Goal: Task Accomplishment & Management: Manage account settings

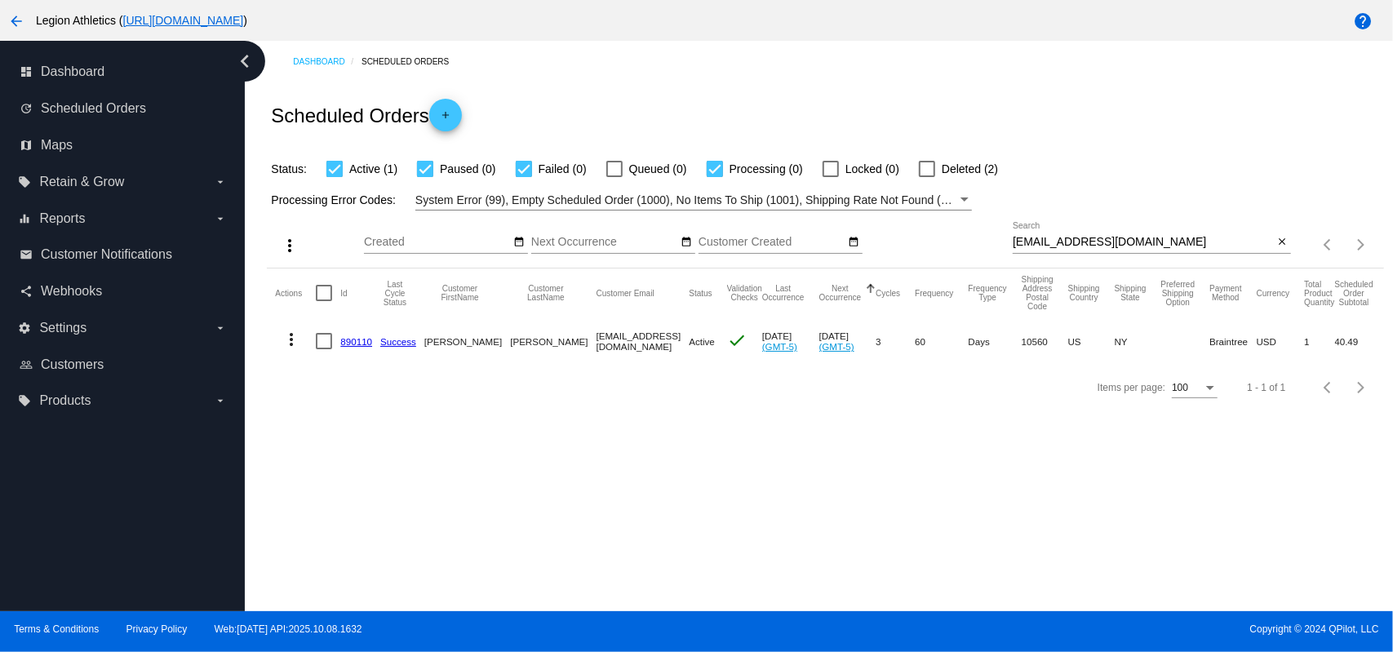
click at [1127, 240] on input "[EMAIL_ADDRESS][DOMAIN_NAME]" at bounding box center [1143, 242] width 261 height 13
paste input "herber5176@hot"
type input "[EMAIL_ADDRESS][DOMAIN_NAME]"
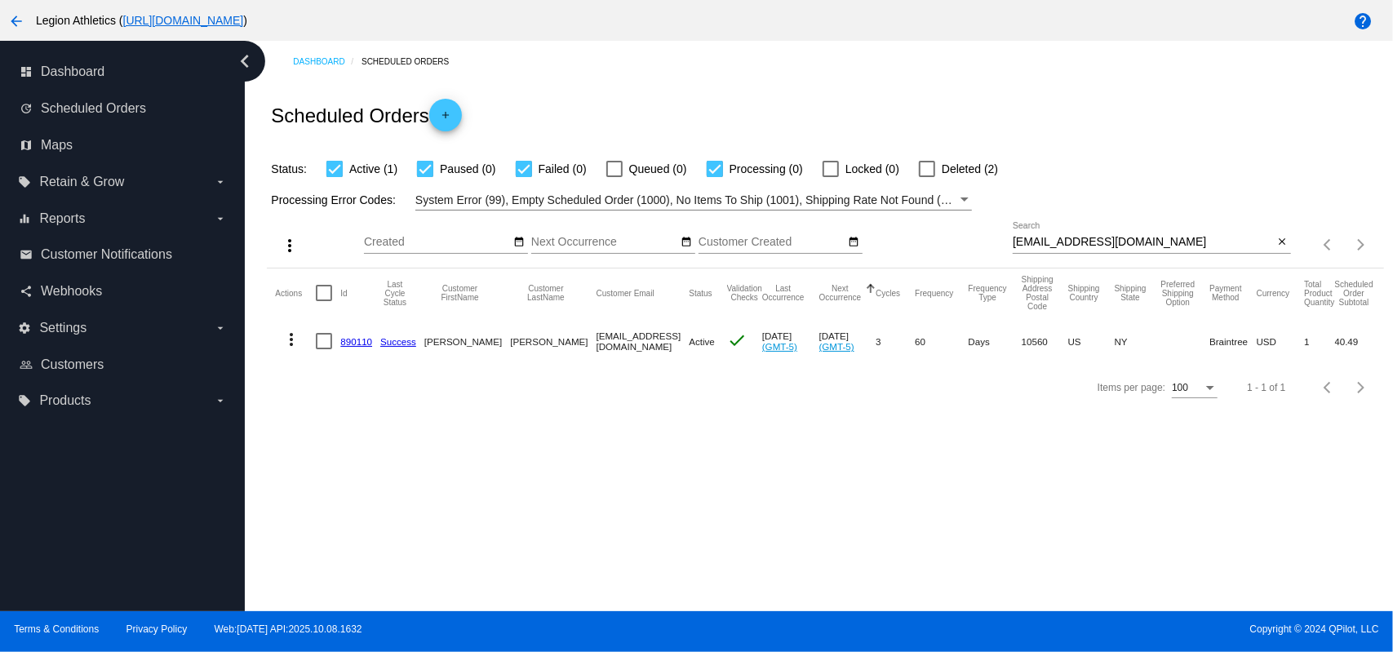
click at [1050, 154] on div "Status: Active (1) Paused (0) Failed (0) Queued (0) Processing (0) Locked (0) D…" at bounding box center [825, 163] width 1117 height 31
click at [351, 345] on link "284698" at bounding box center [356, 341] width 32 height 11
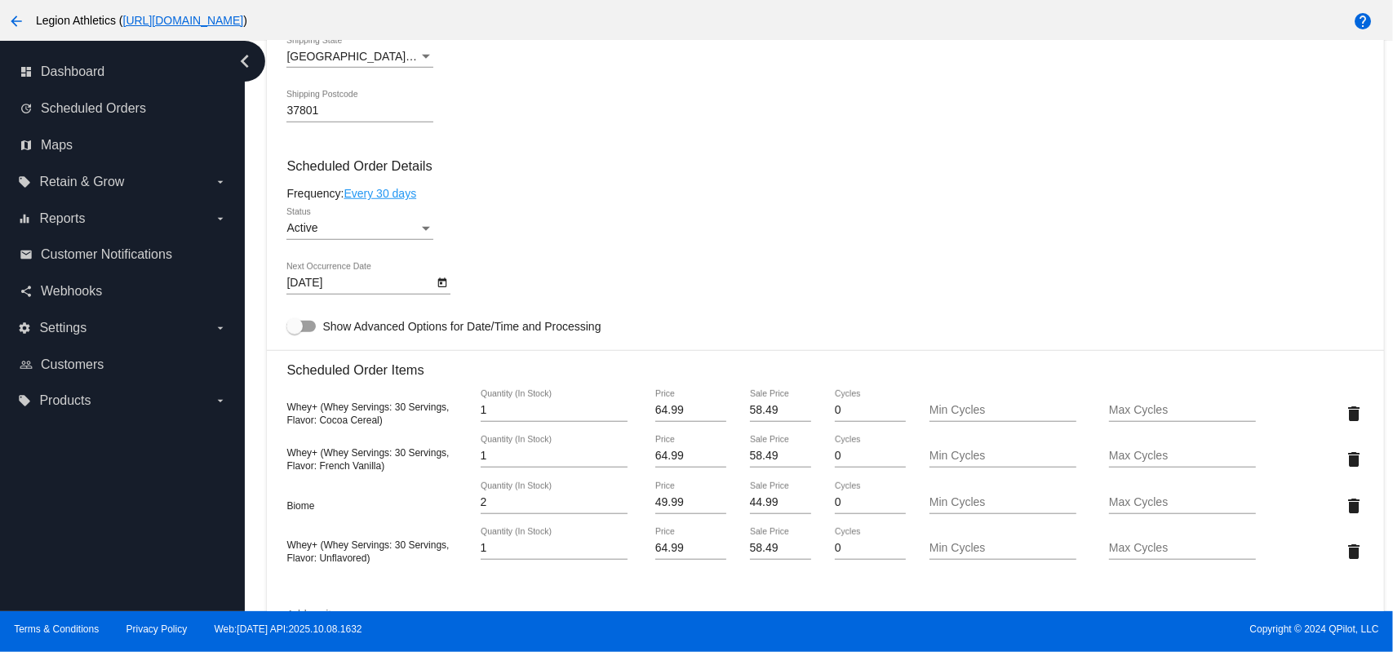
scroll to position [1088, 0]
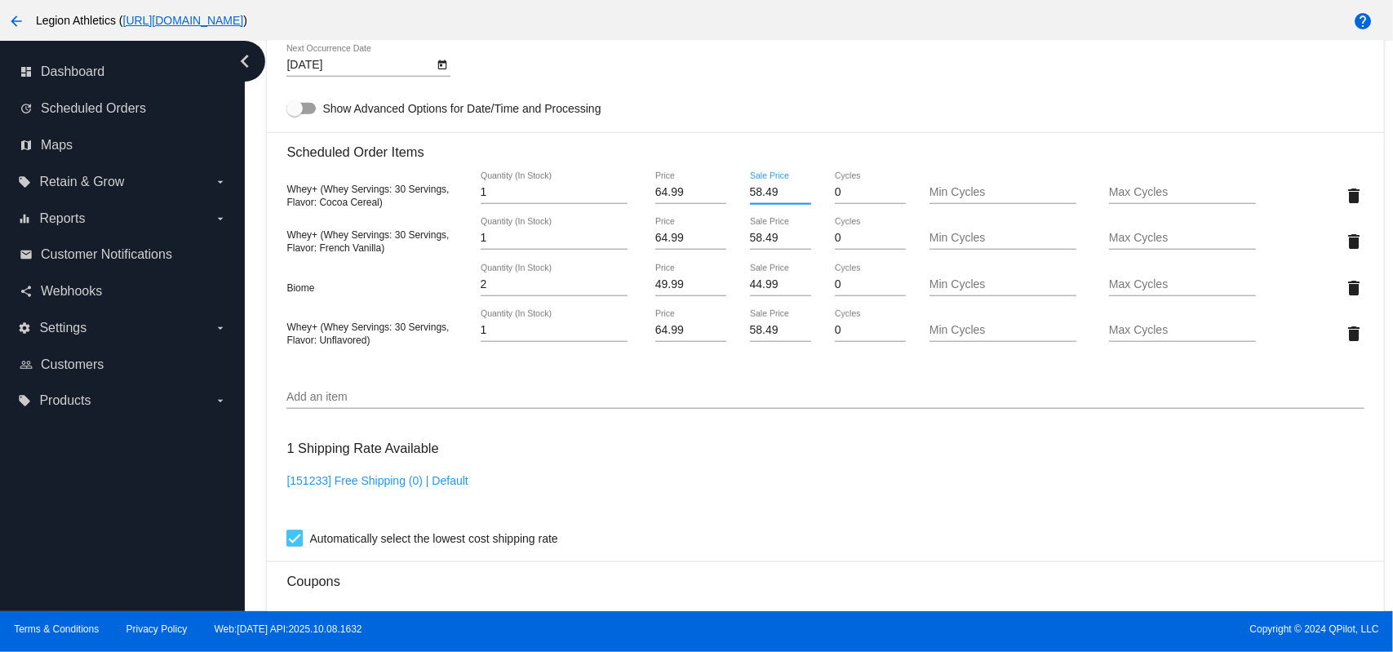
click at [772, 192] on input "58.49" at bounding box center [781, 192] width 62 height 13
type input "45.49"
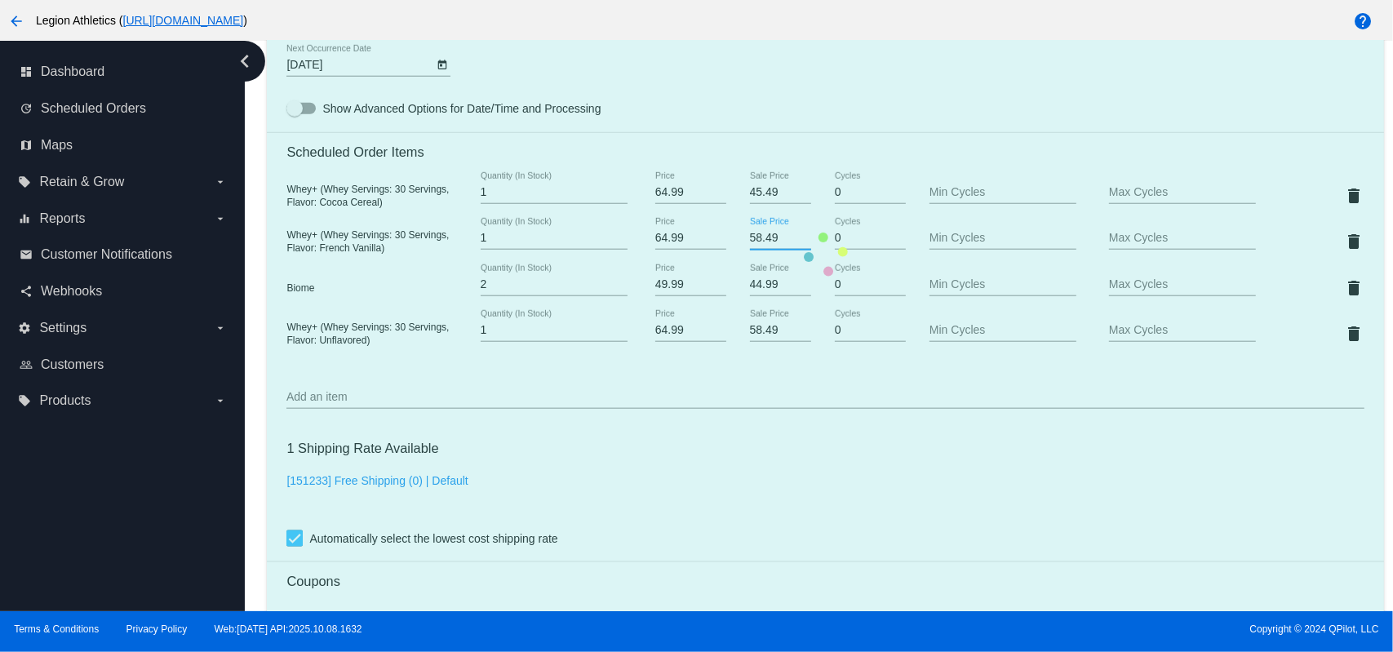
click at [762, 239] on mat-card "Customer 1066476: [PERSON_NAME] [EMAIL_ADDRESS][DOMAIN_NAME] Customer Shipping …" at bounding box center [825, 254] width 1117 height 1828
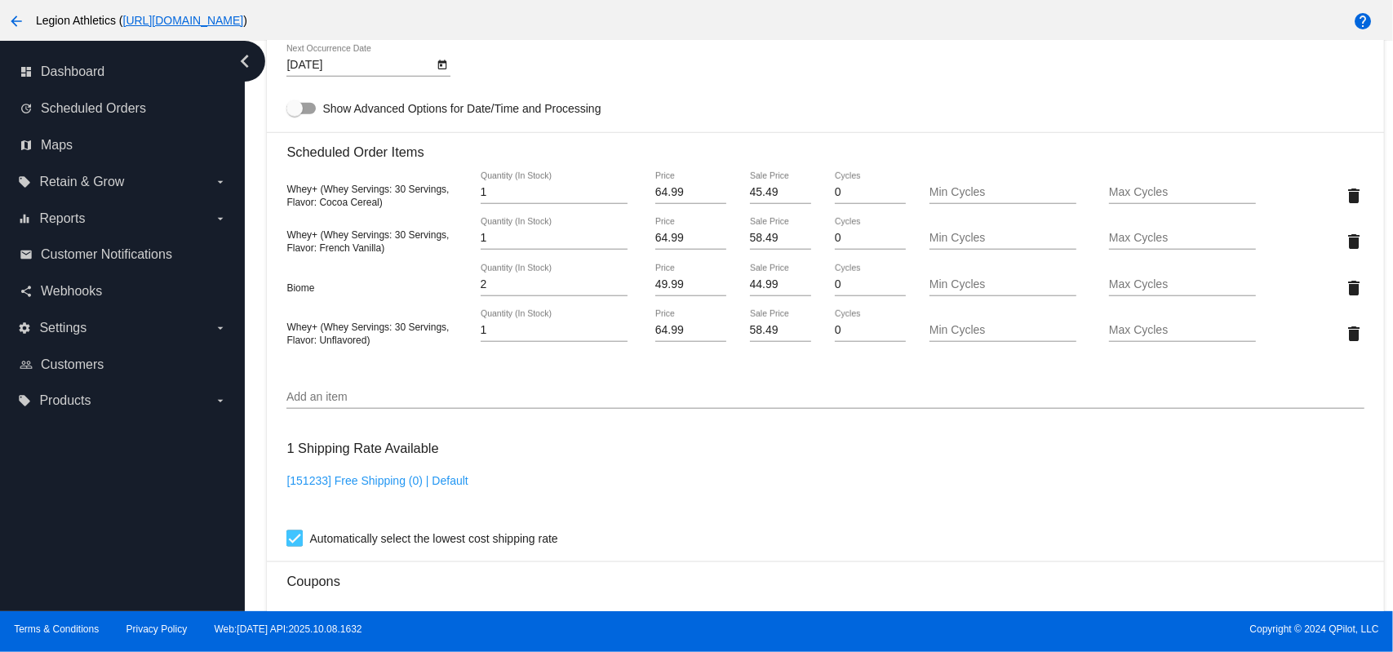
click at [763, 239] on input "58.49" at bounding box center [781, 238] width 62 height 13
type input "45.49"
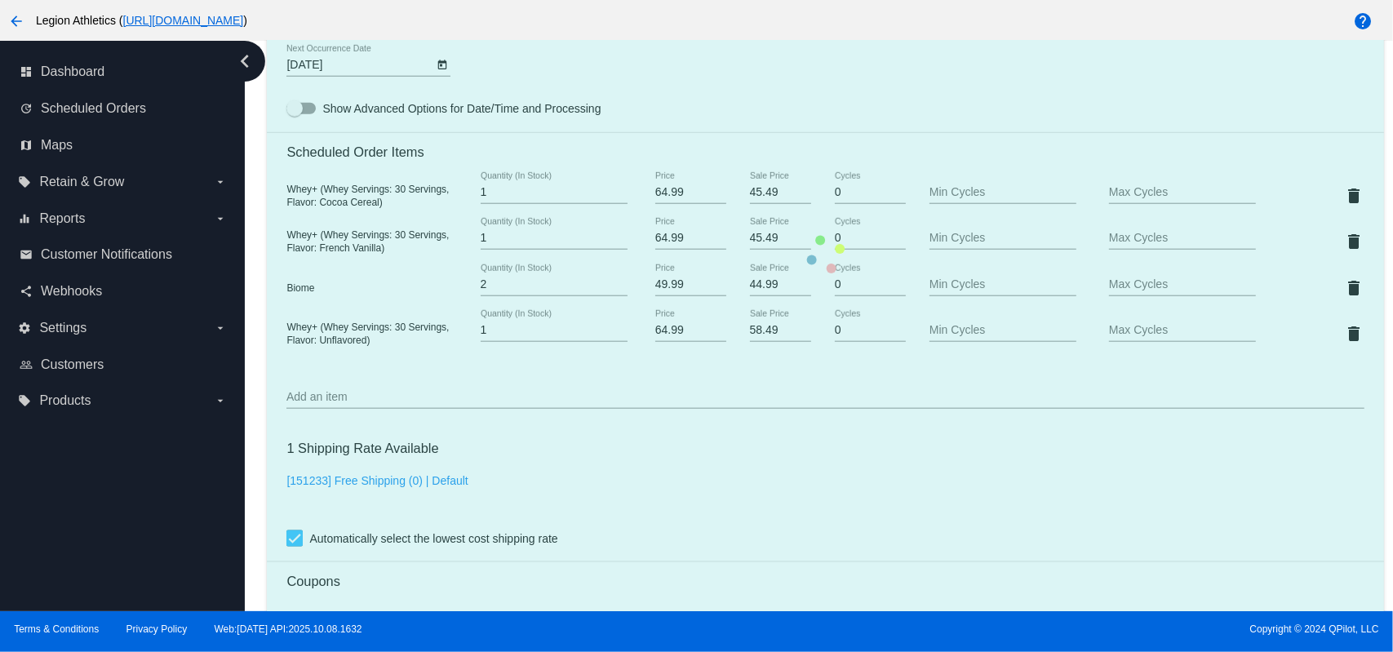
click at [798, 54] on mat-card "Customer 1066476: [PERSON_NAME] [EMAIL_ADDRESS][DOMAIN_NAME] Customer Shipping …" at bounding box center [825, 254] width 1117 height 1828
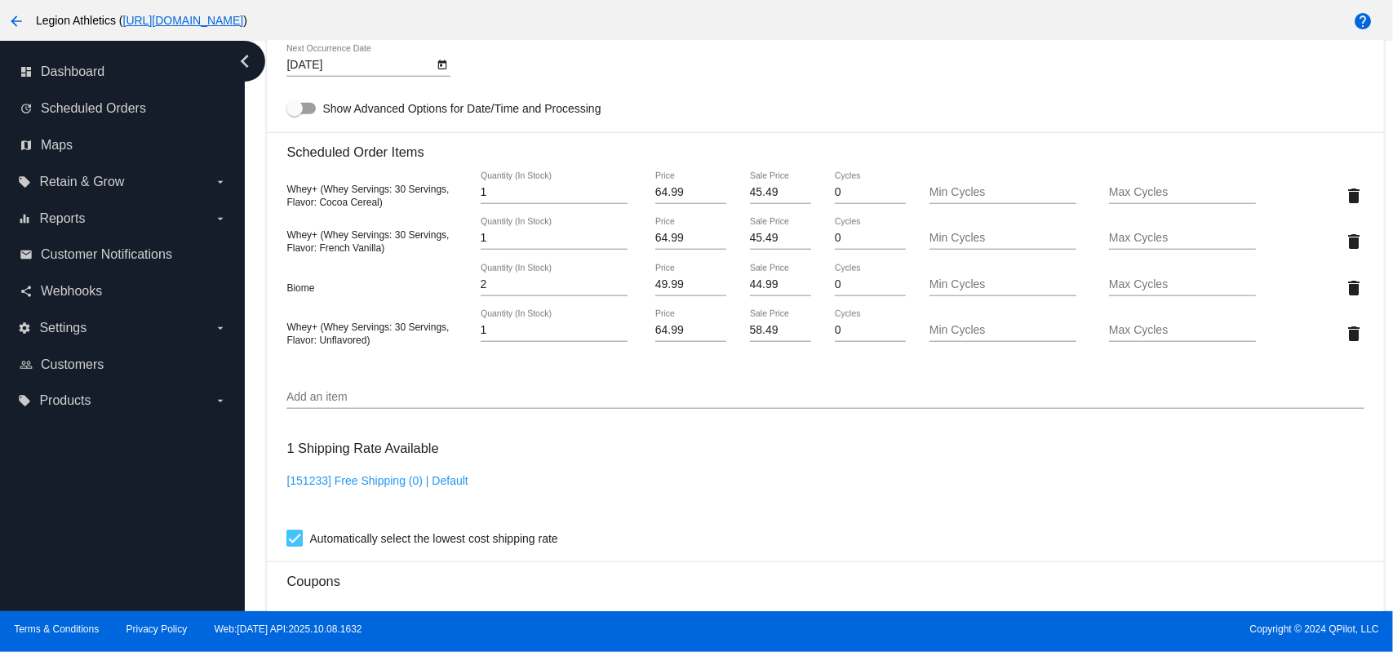
click at [767, 336] on input "58.49" at bounding box center [781, 330] width 62 height 13
type input "45.49"
click at [682, 538] on mat-card "Customer 1066476: [PERSON_NAME] [EMAIL_ADDRESS][DOMAIN_NAME] Customer Shipping …" at bounding box center [825, 254] width 1117 height 1828
click at [769, 290] on input "44.99" at bounding box center [781, 284] width 62 height 13
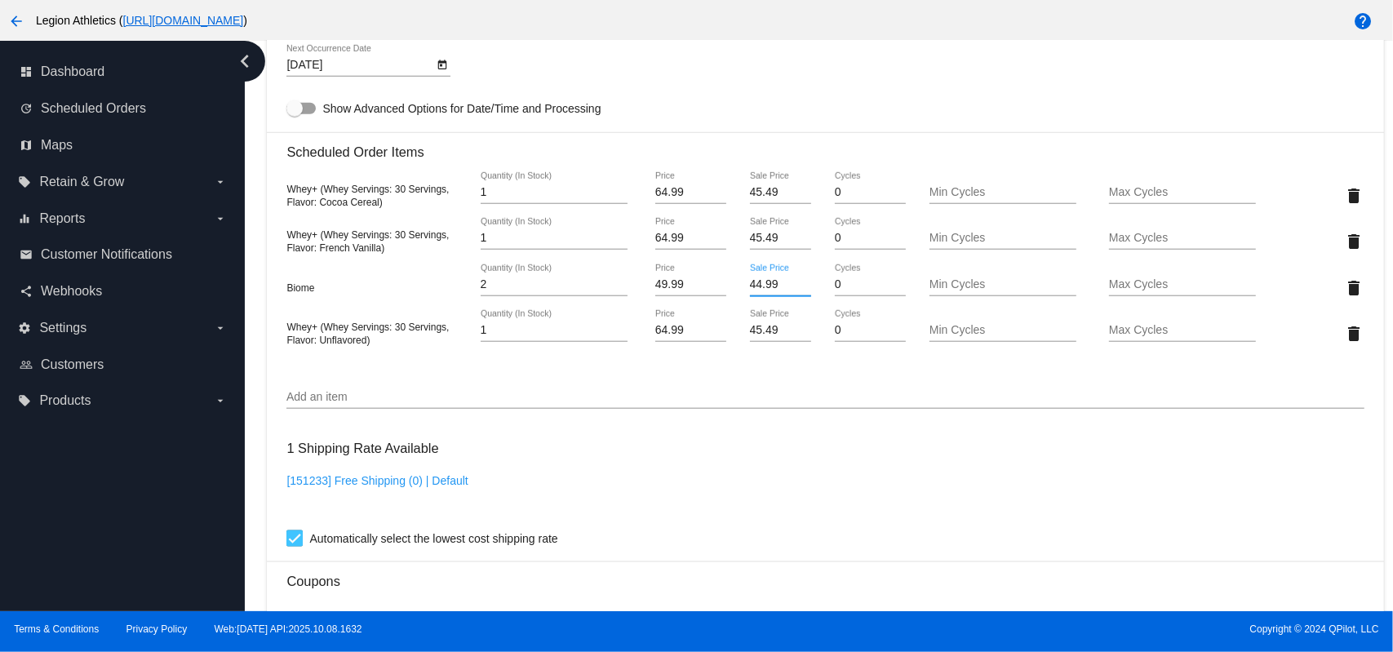
click at [769, 290] on input "44.99" at bounding box center [781, 284] width 62 height 13
type input "34.99"
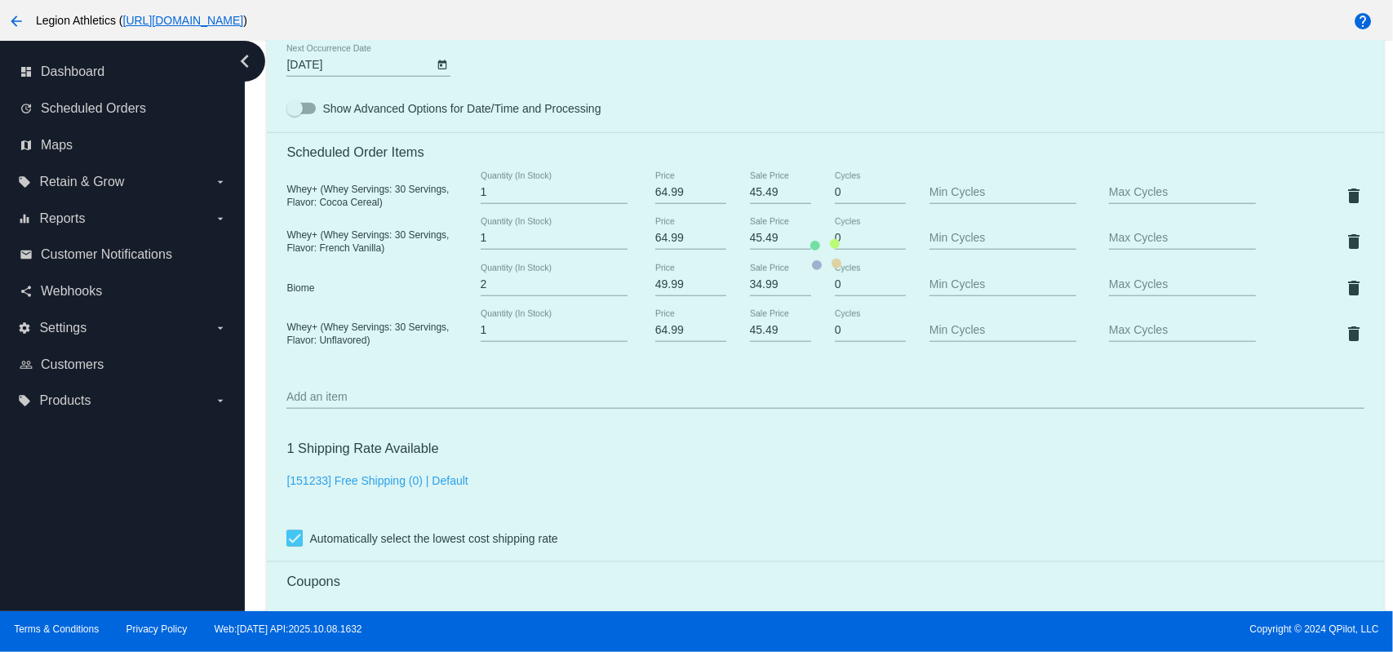
click at [824, 90] on mat-card "Customer 1066476: [PERSON_NAME] [EMAIL_ADDRESS][DOMAIN_NAME] Customer Shipping …" at bounding box center [825, 254] width 1117 height 1828
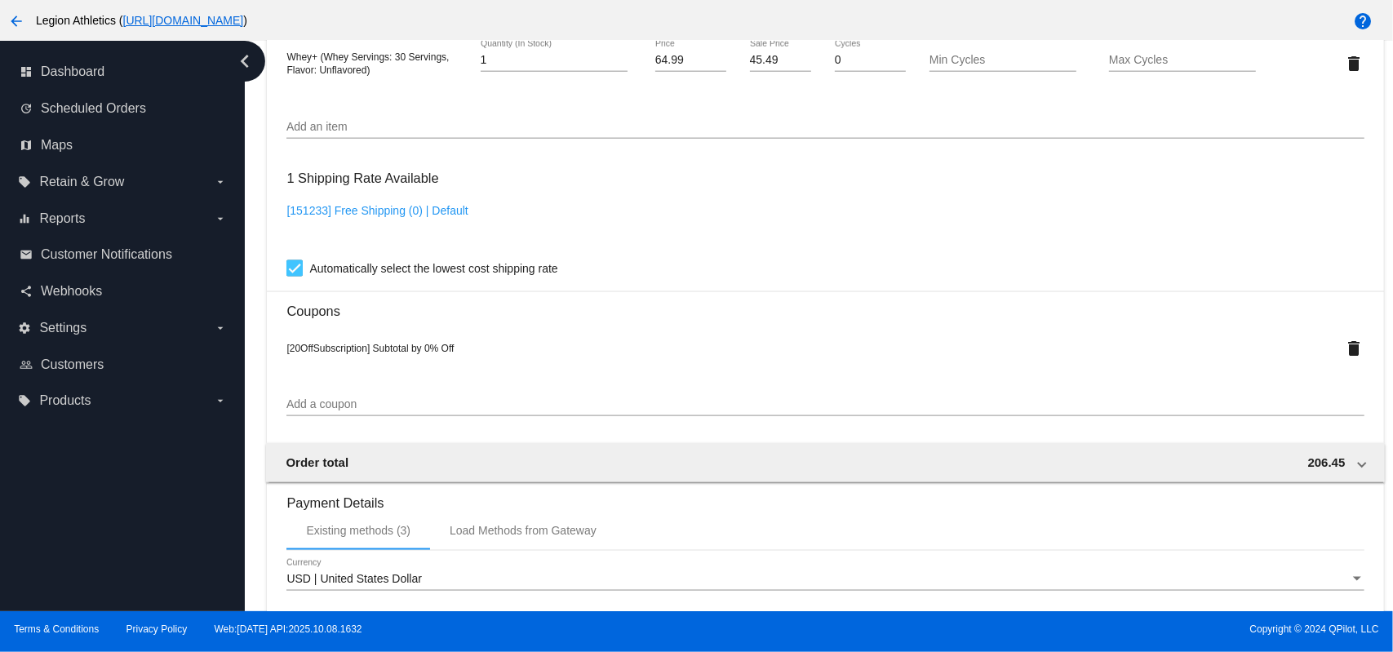
scroll to position [1647, 0]
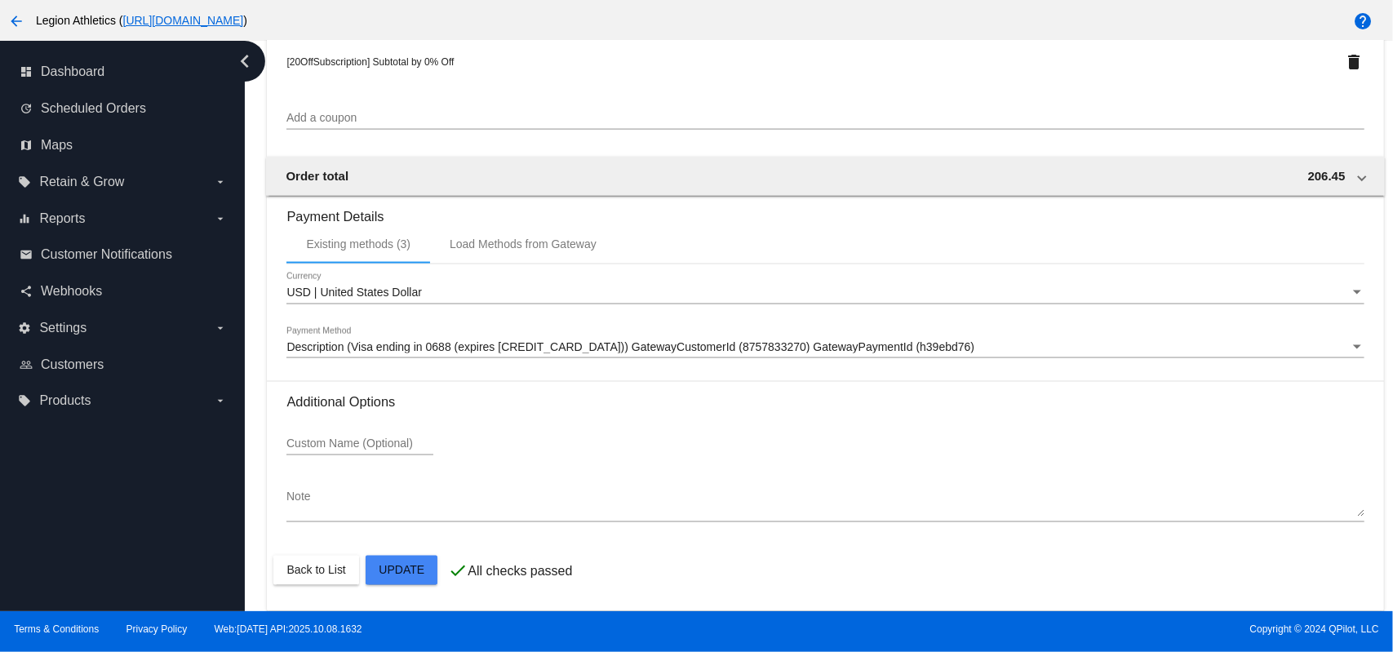
drag, startPoint x: 413, startPoint y: 559, endPoint x: 415, endPoint y: 484, distance: 75.1
